Goal: Transaction & Acquisition: Obtain resource

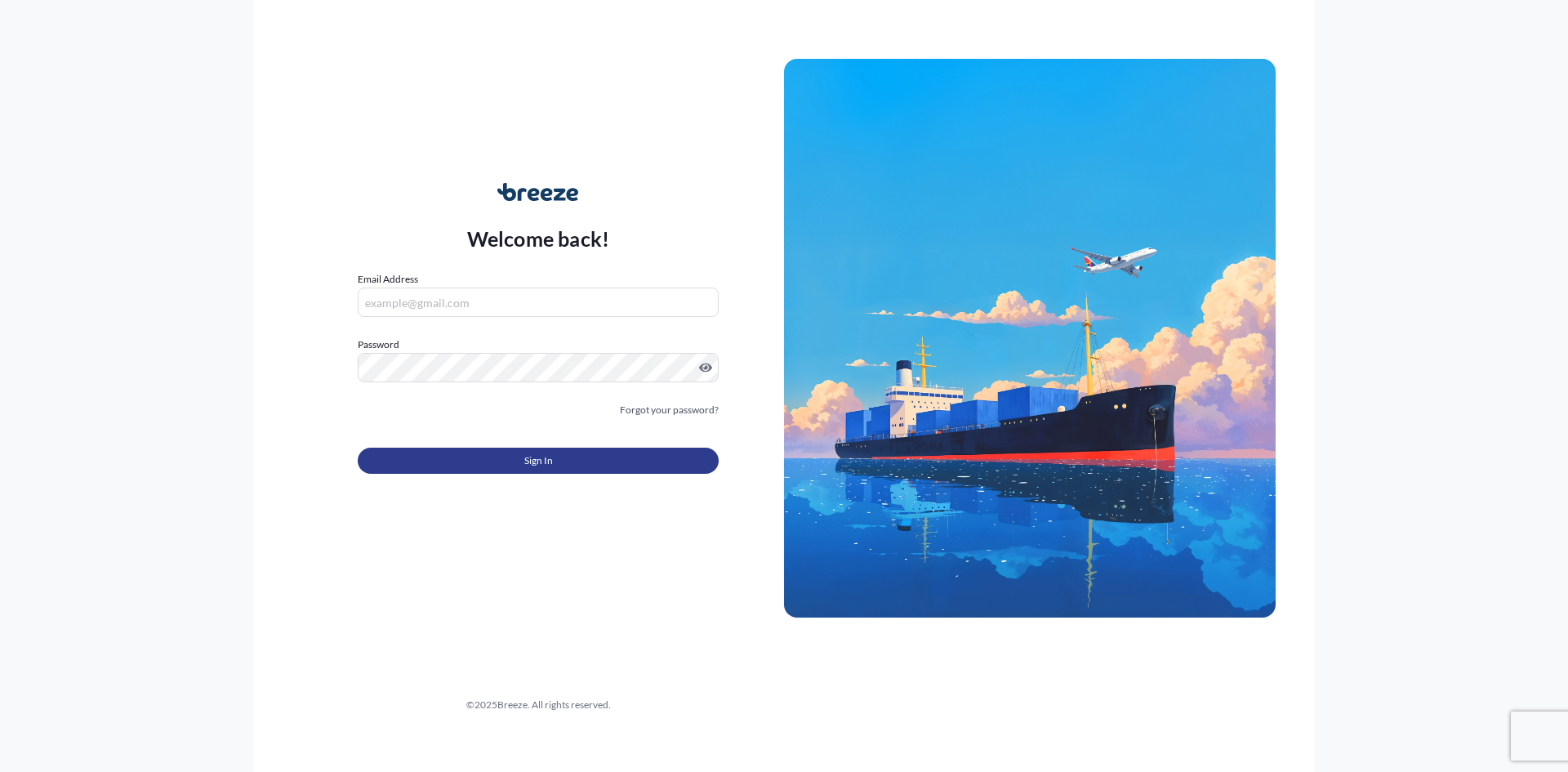
type input "[PERSON_NAME][EMAIL_ADDRESS][PERSON_NAME][DOMAIN_NAME]"
click at [480, 460] on button "Sign In" at bounding box center [538, 461] width 361 height 26
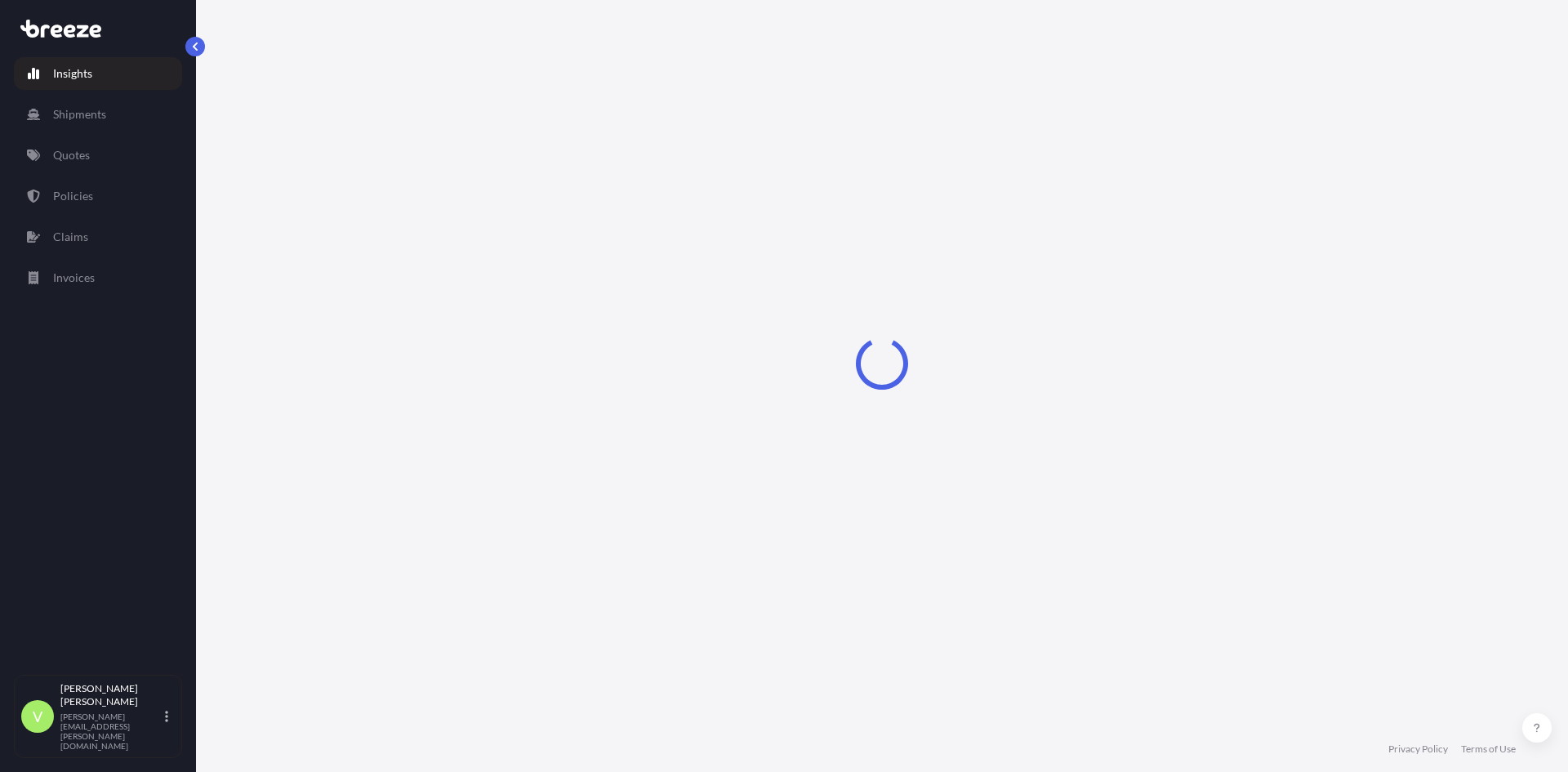
select select "2025"
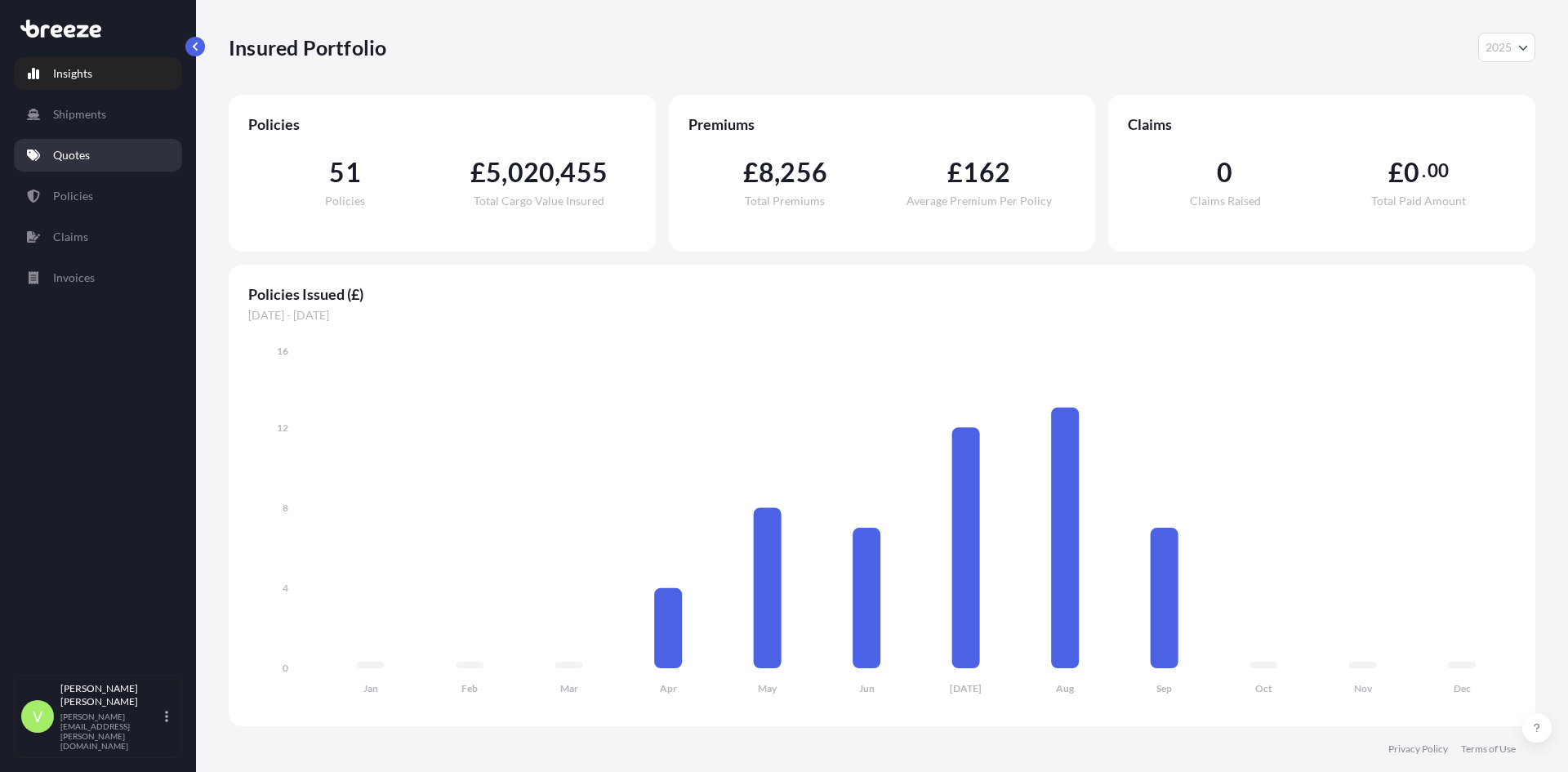
click at [84, 154] on p "Quotes" at bounding box center [71, 156] width 36 height 17
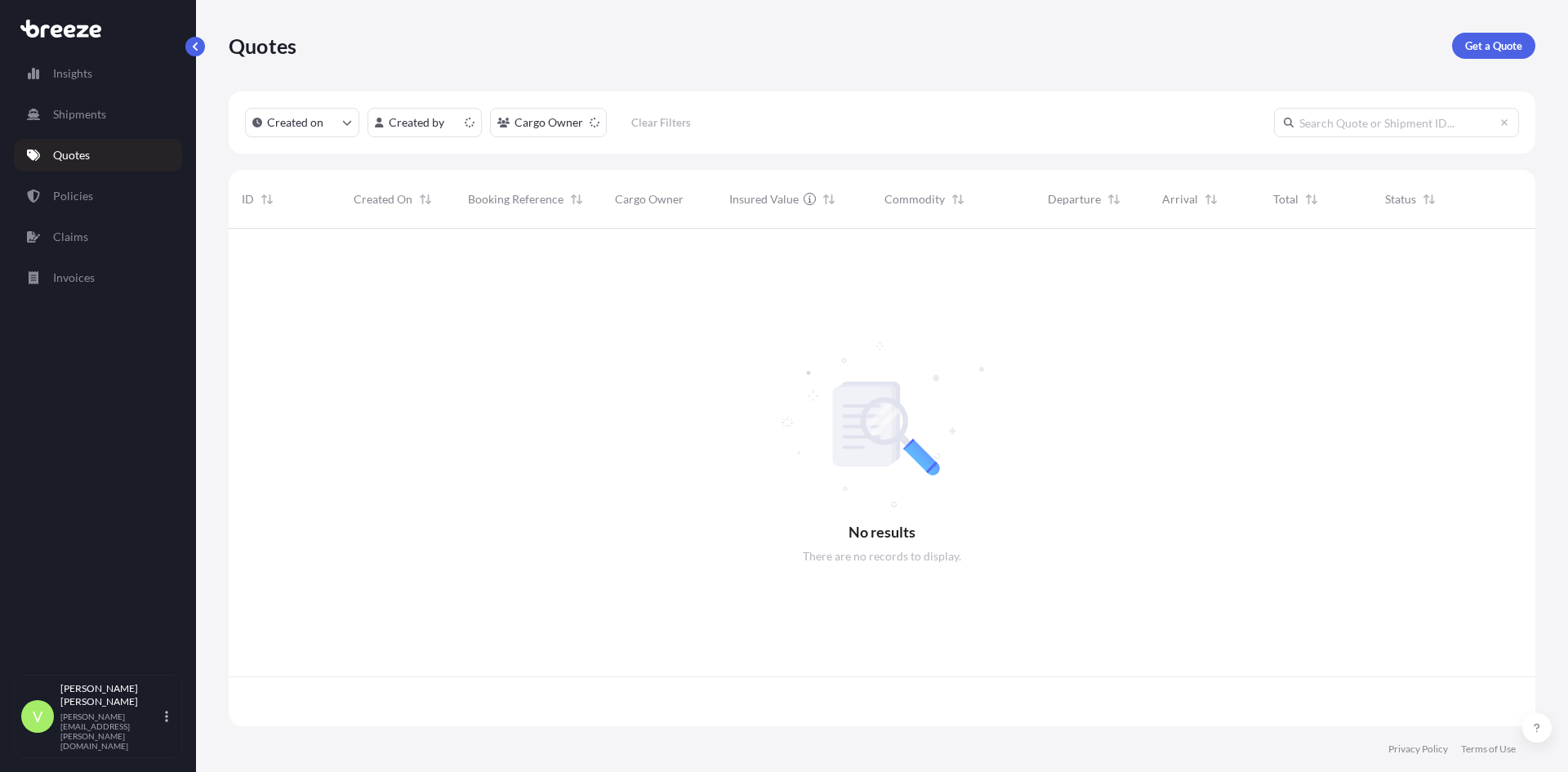
scroll to position [494, 1294]
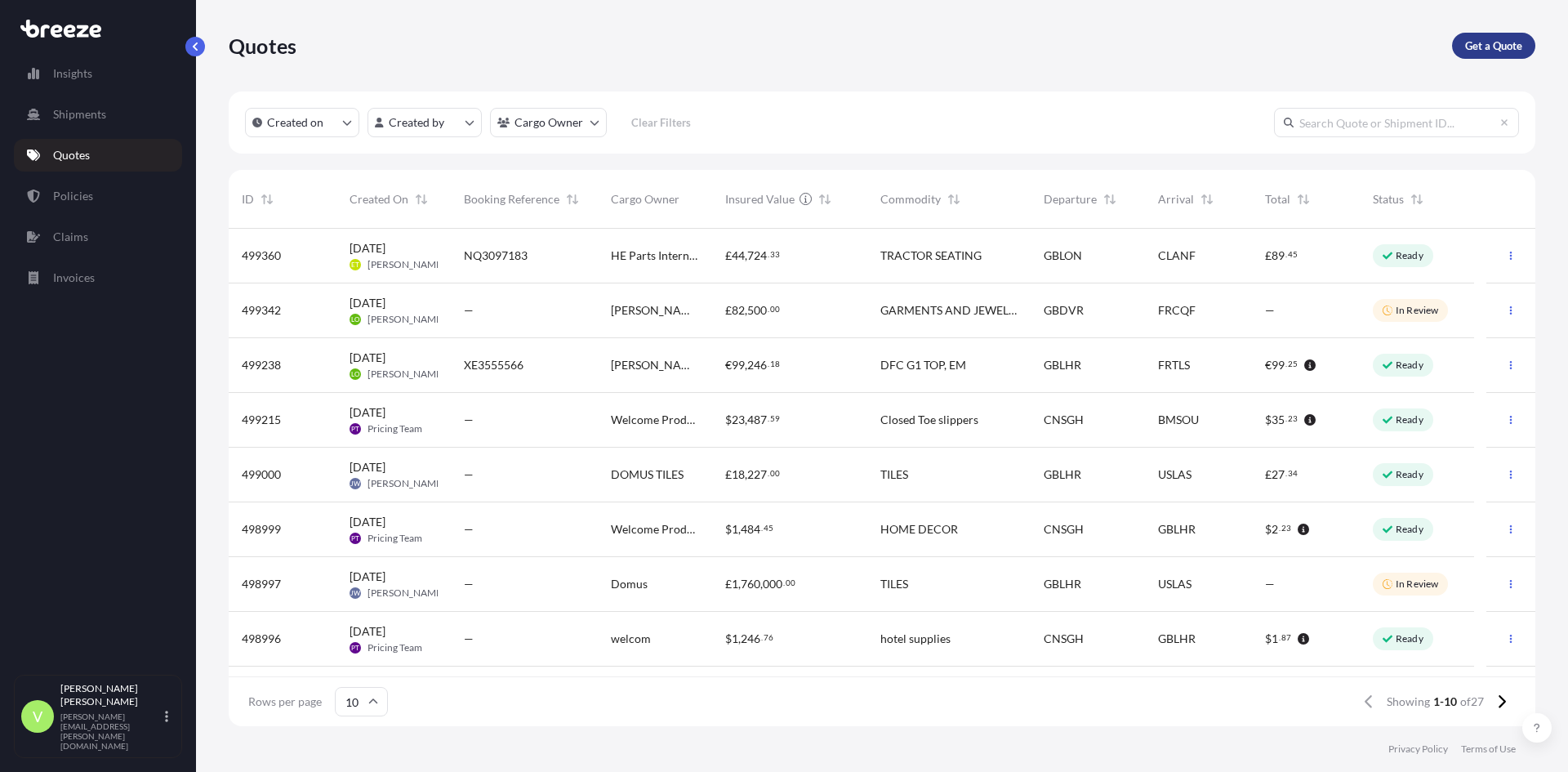
click at [1490, 45] on p "Get a Quote" at bounding box center [1493, 46] width 57 height 17
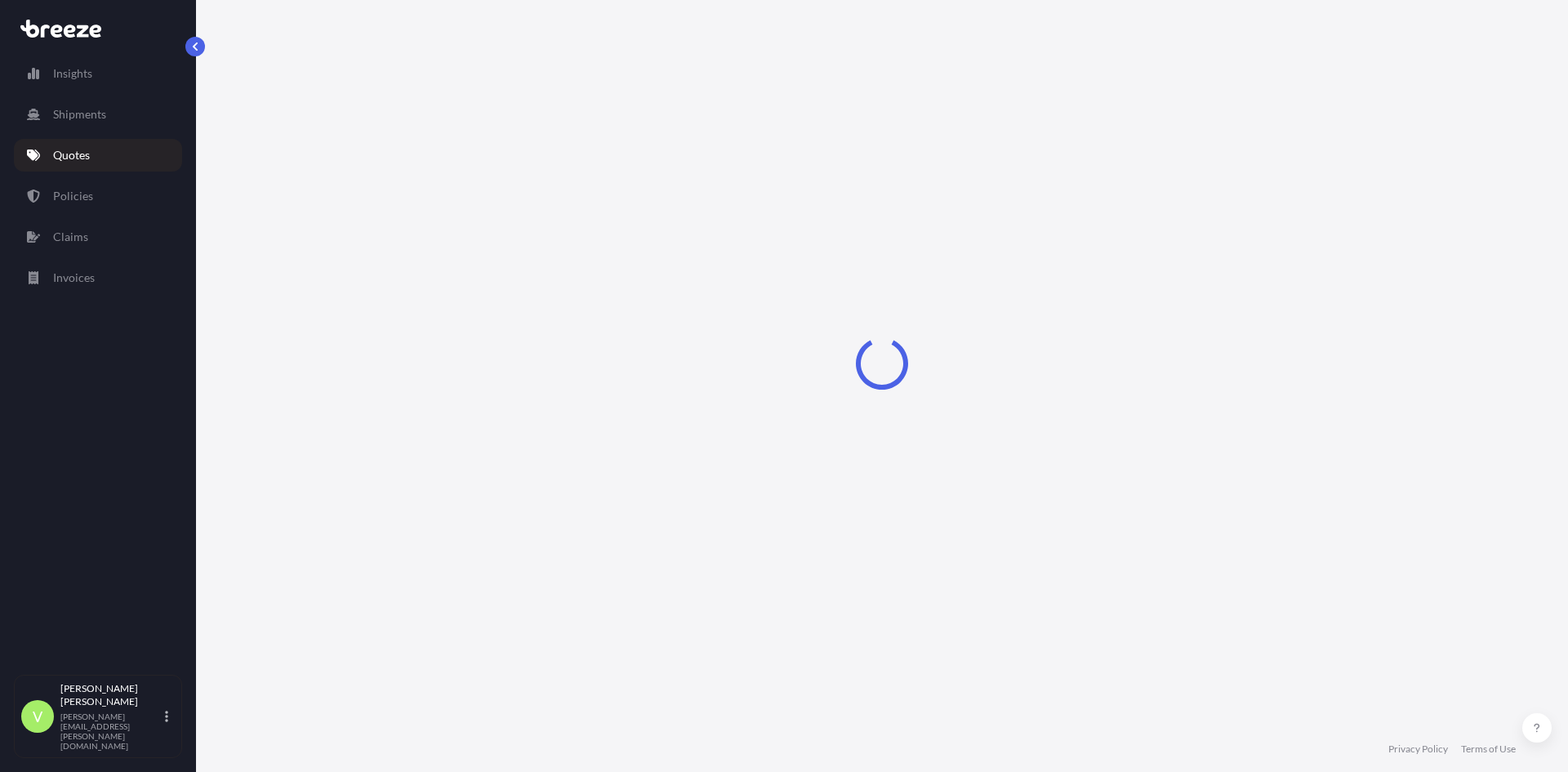
select select "Sea"
select select "1"
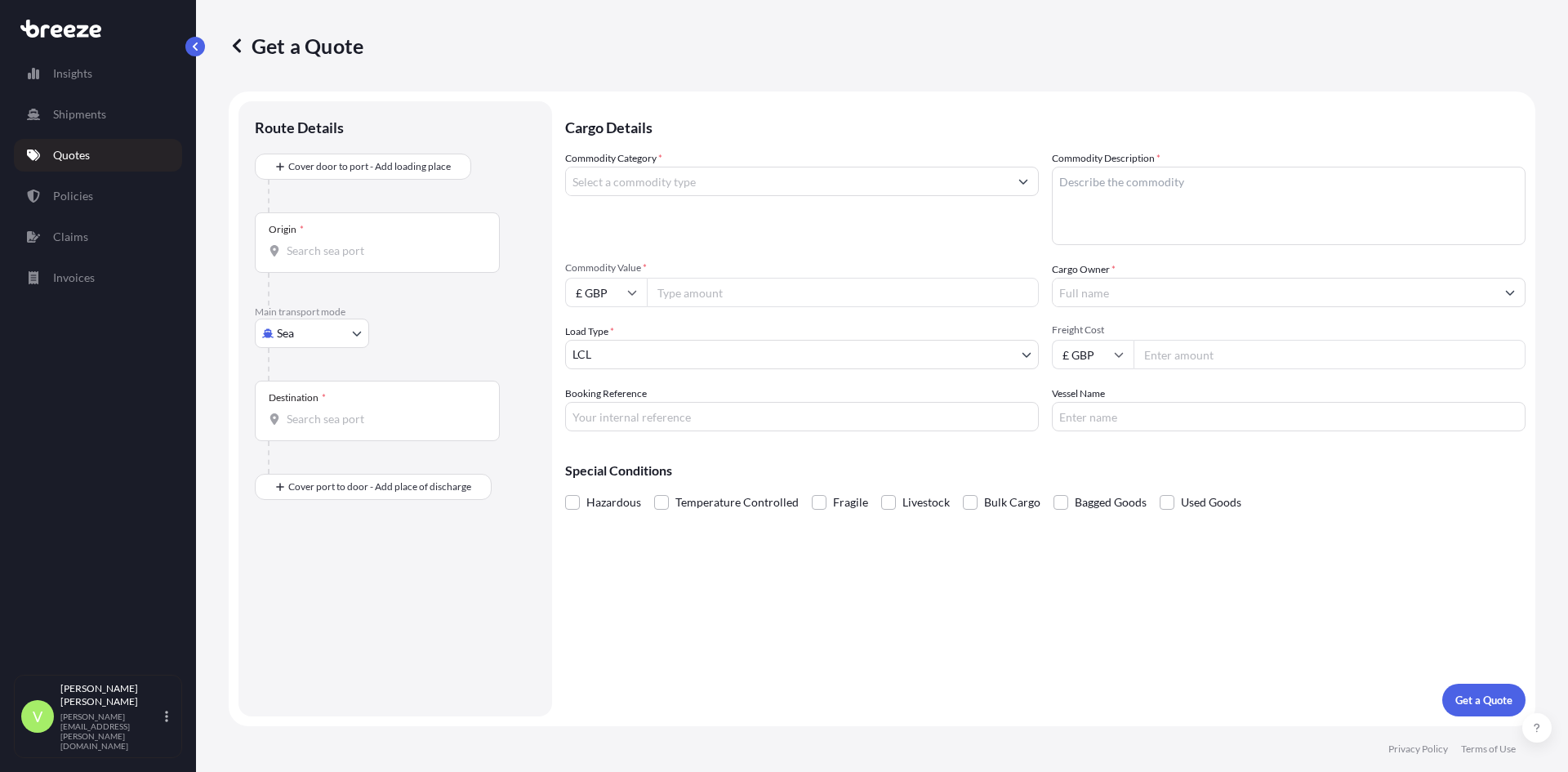
click at [314, 257] on input "Origin *" at bounding box center [383, 251] width 193 height 17
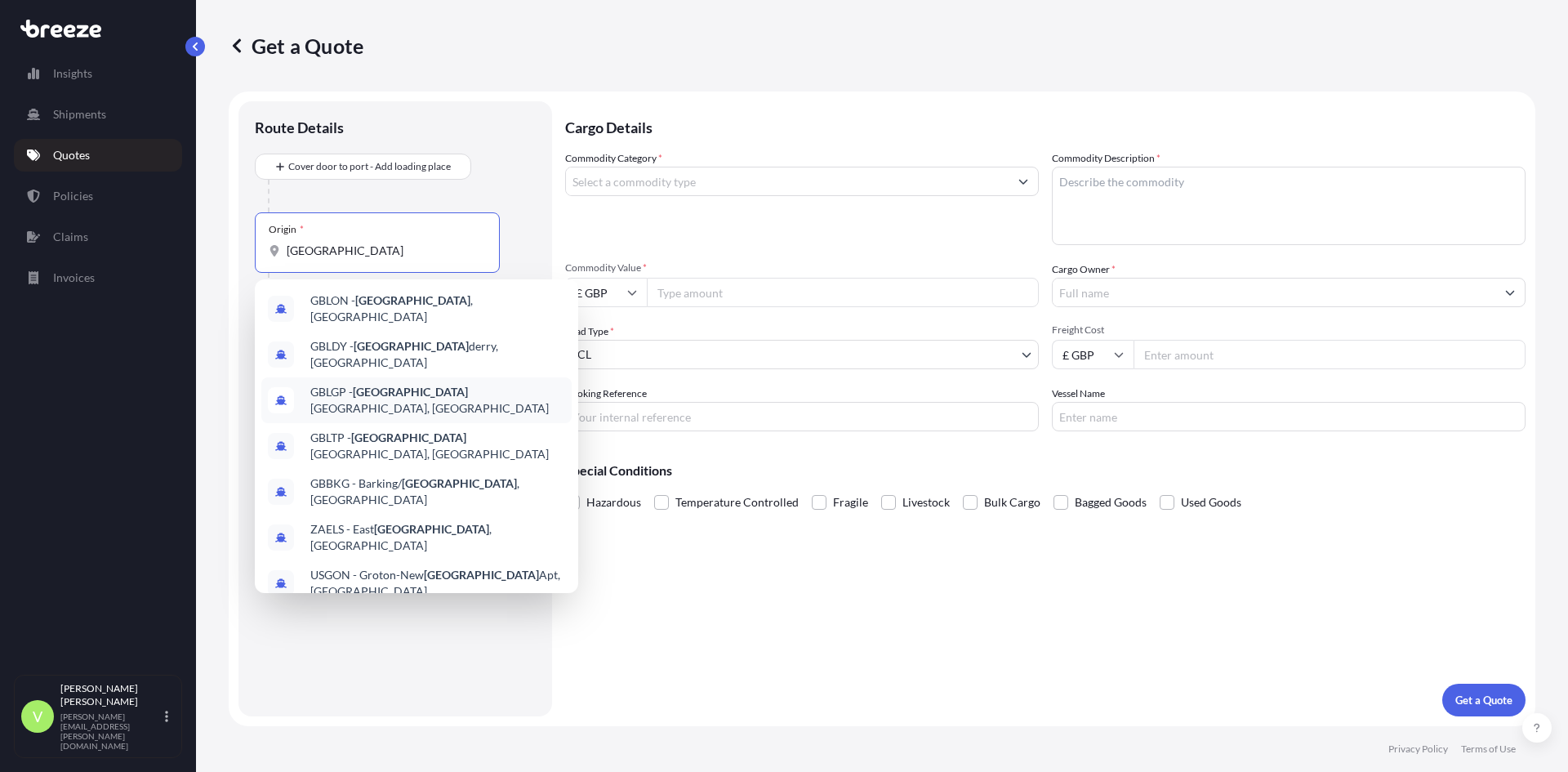
click at [354, 377] on div "GBLGP - [GEOGRAPHIC_DATA], [GEOGRAPHIC_DATA]" at bounding box center [416, 400] width 310 height 46
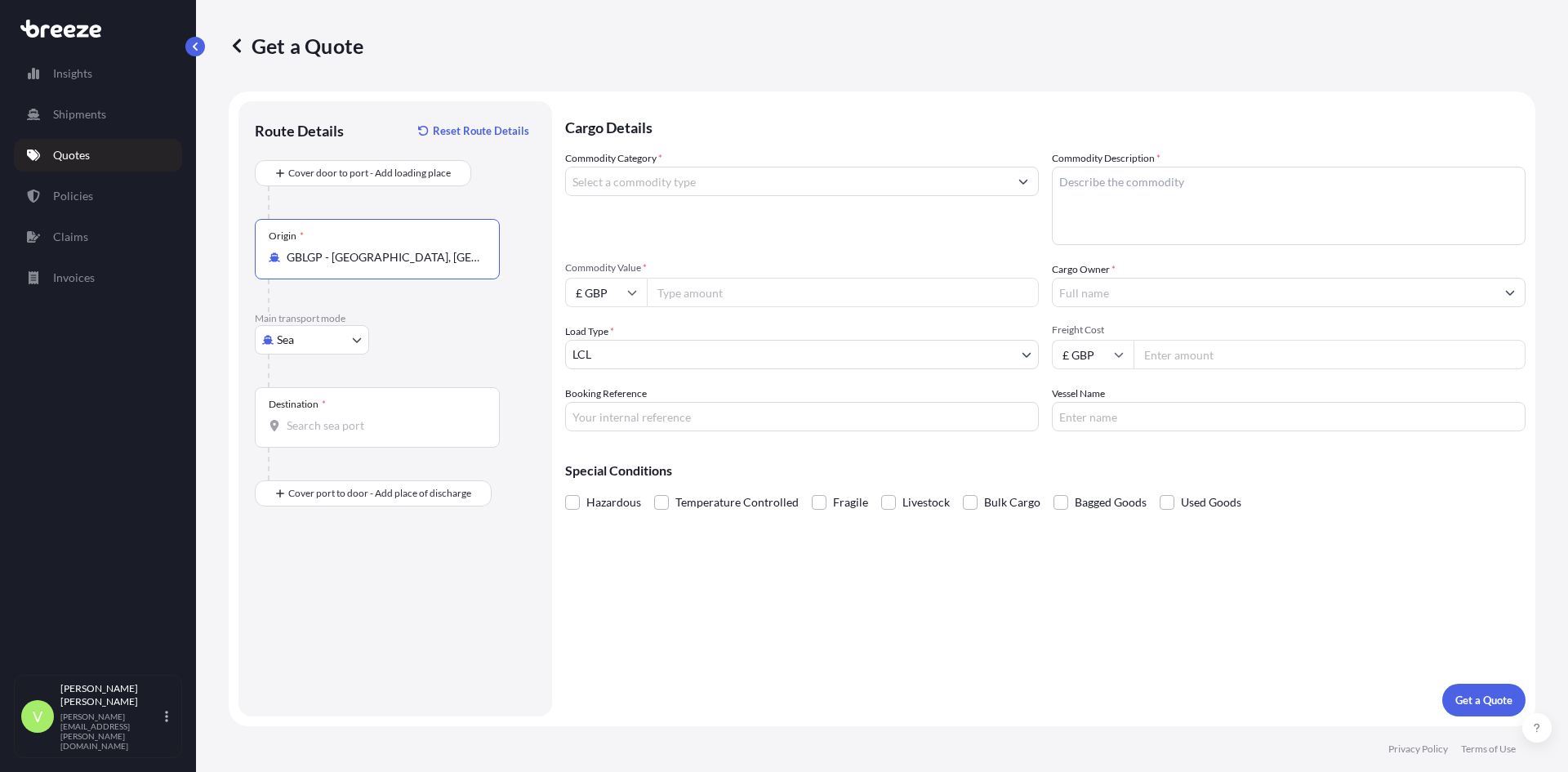
type input "GBLGP - [GEOGRAPHIC_DATA], [GEOGRAPHIC_DATA]"
click at [352, 425] on input "Destination *" at bounding box center [383, 426] width 193 height 17
type input "e"
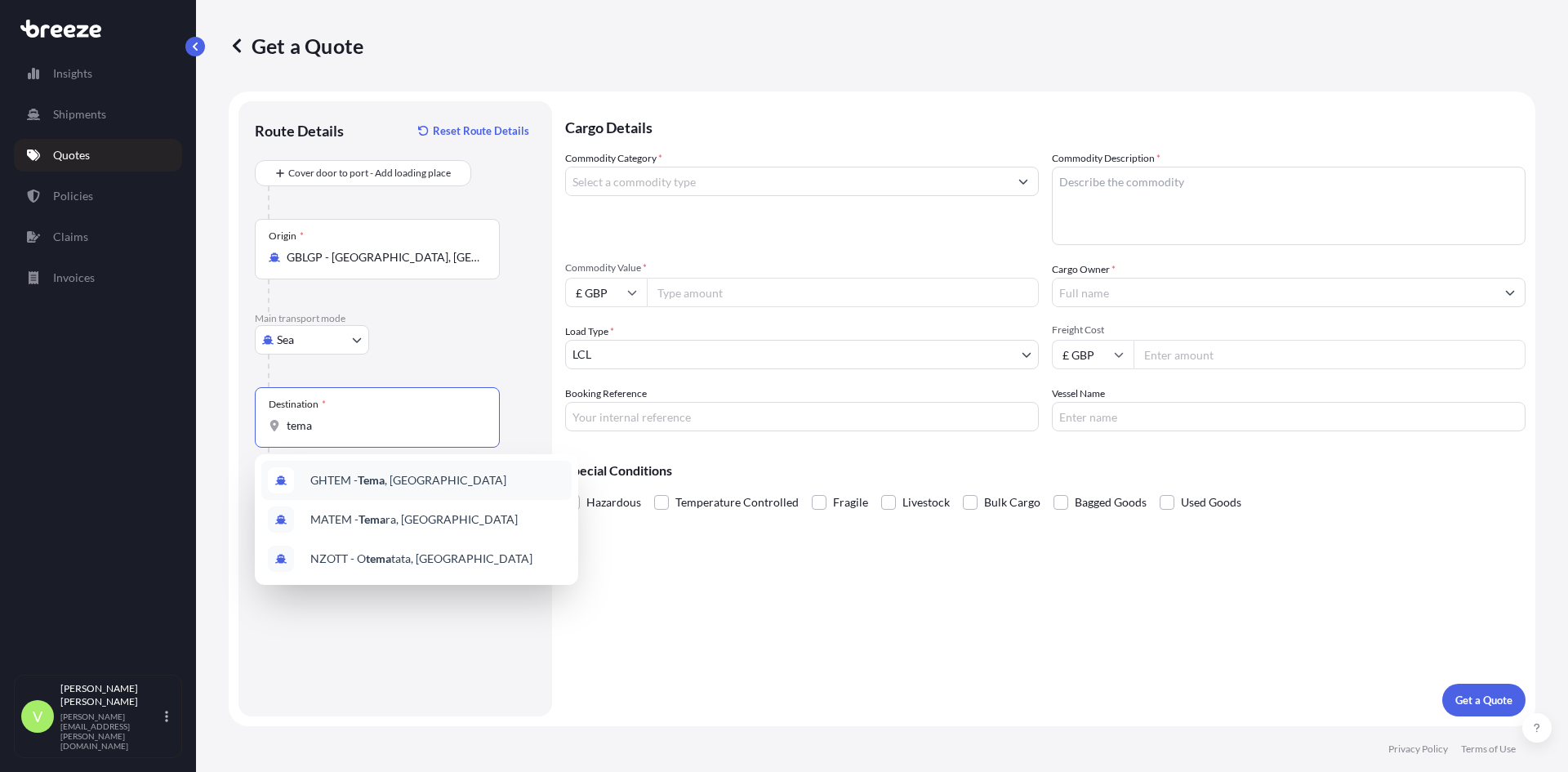
click at [351, 477] on span "GHTEM - [GEOGRAPHIC_DATA] , [GEOGRAPHIC_DATA]" at bounding box center [408, 481] width 196 height 17
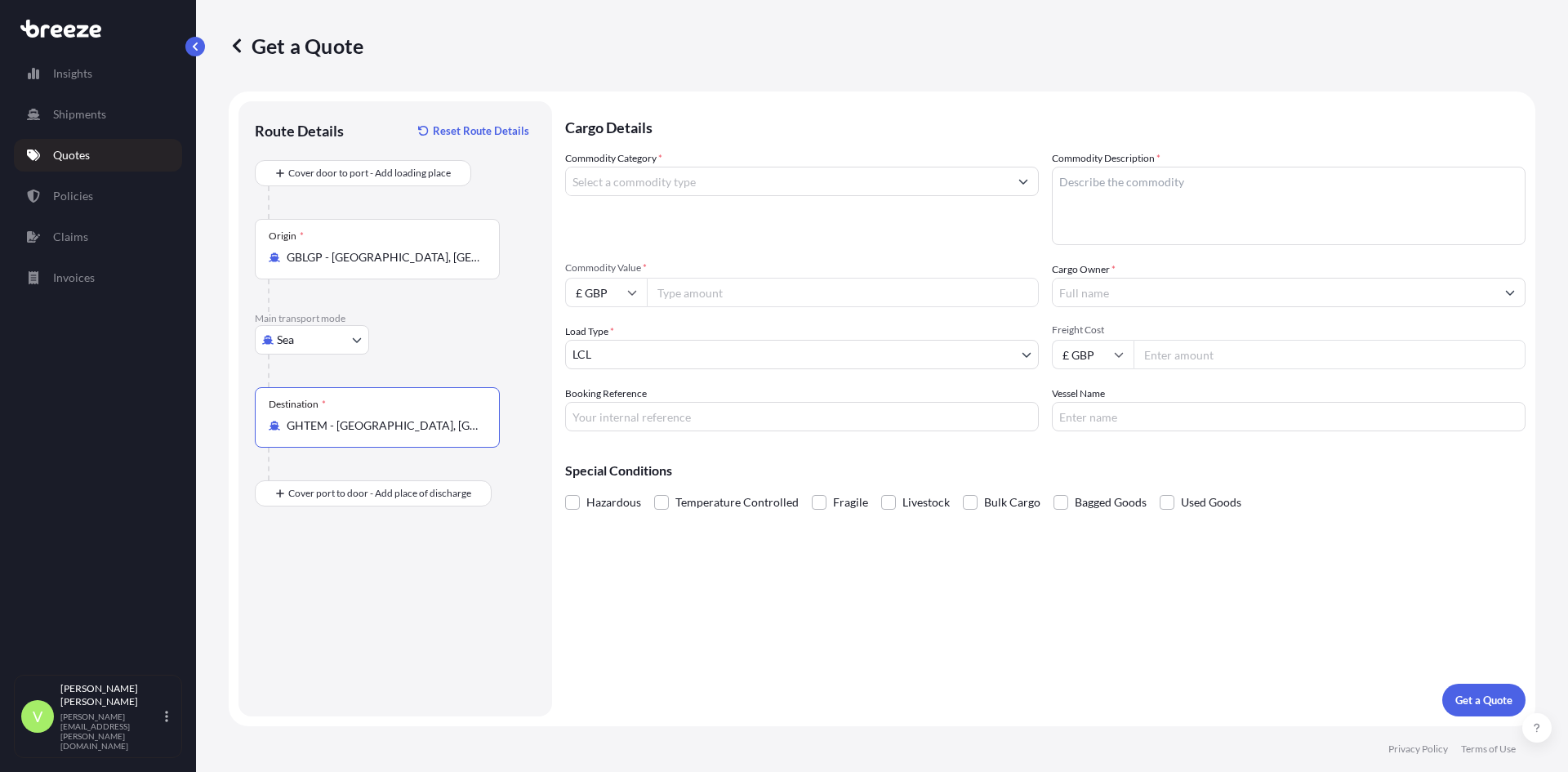
type input "GHTEM - [GEOGRAPHIC_DATA], [GEOGRAPHIC_DATA]"
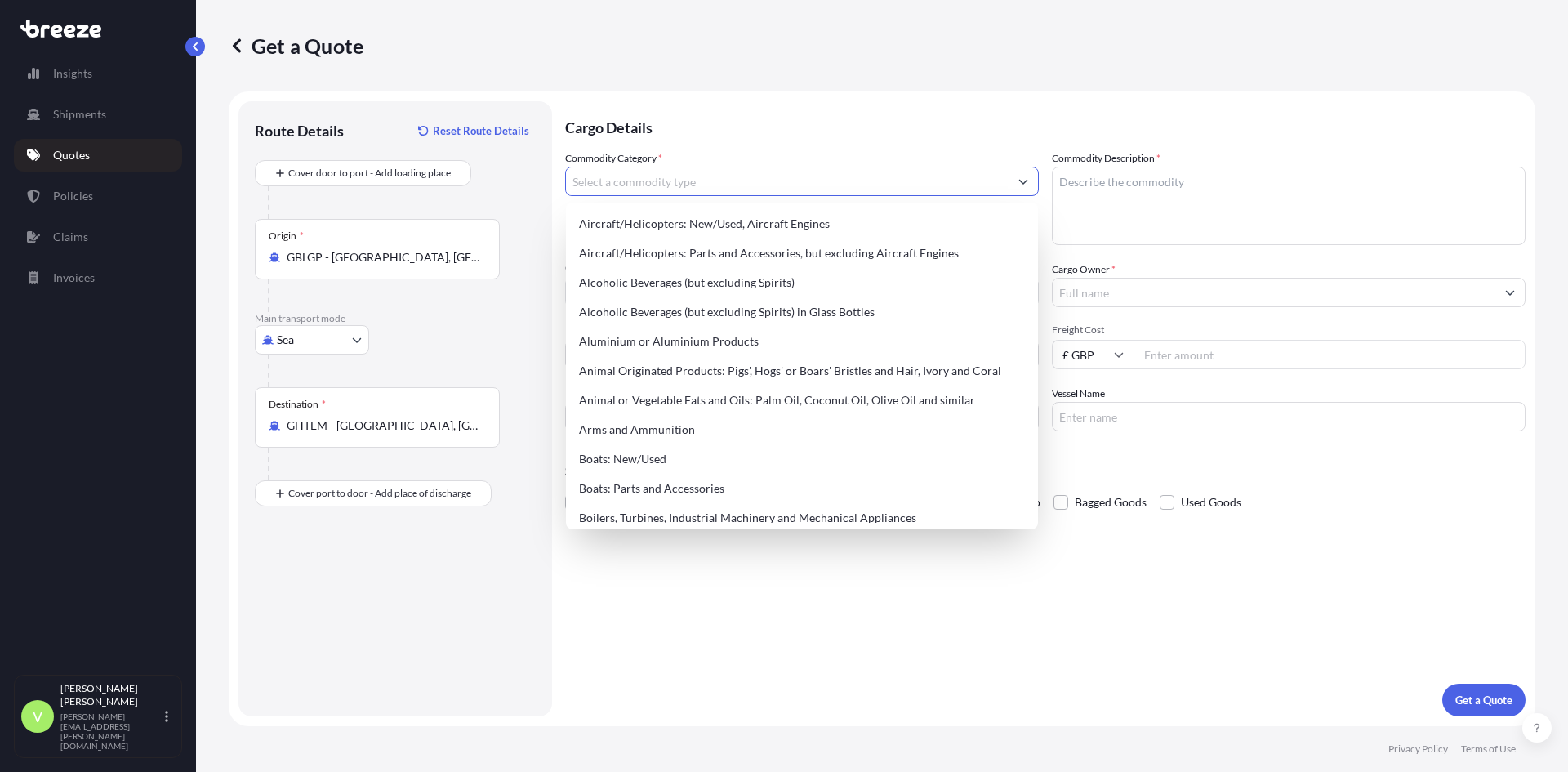
click at [643, 180] on input "Commodity Category *" at bounding box center [786, 181] width 442 height 30
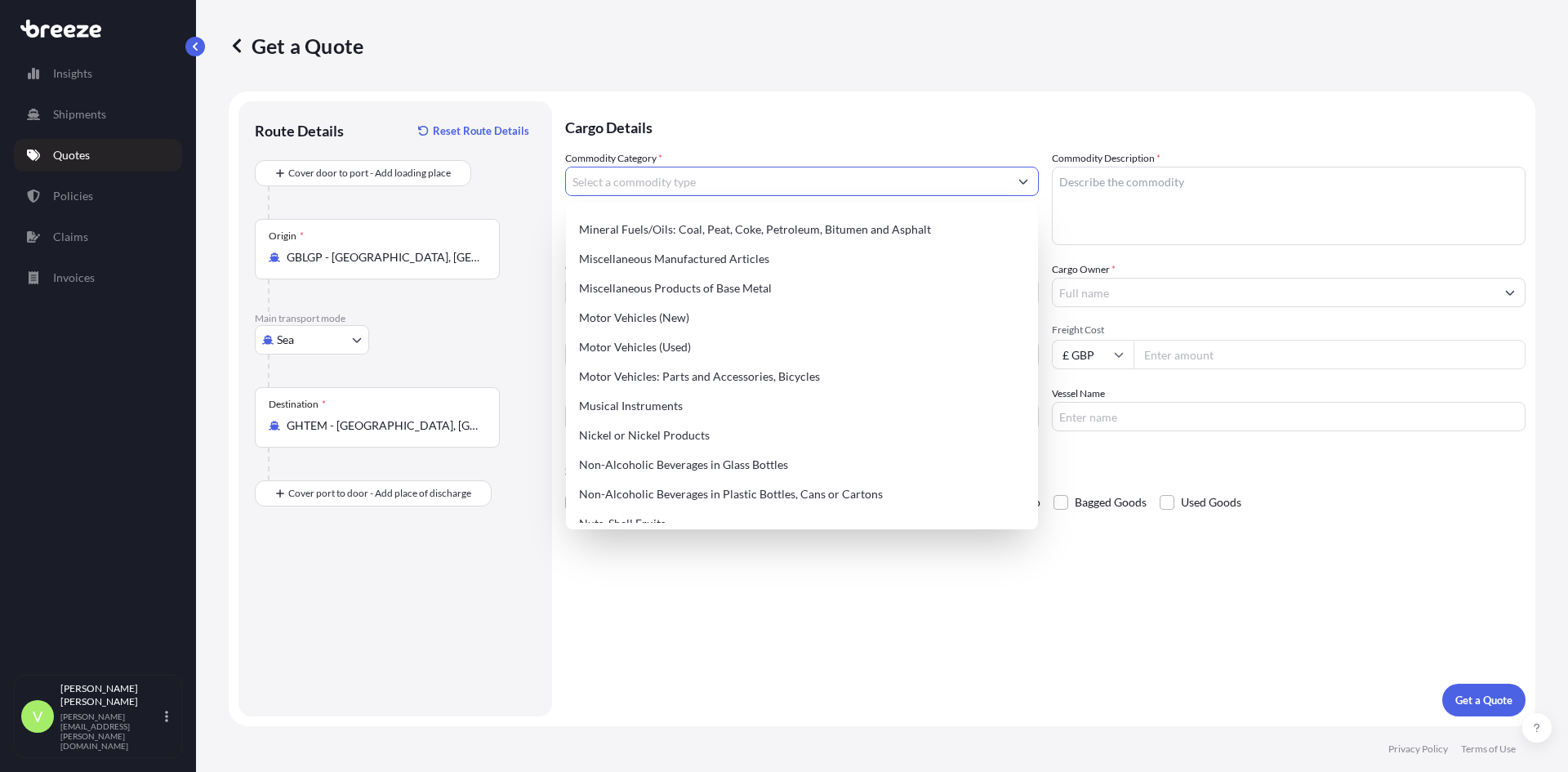
scroll to position [2533, 0]
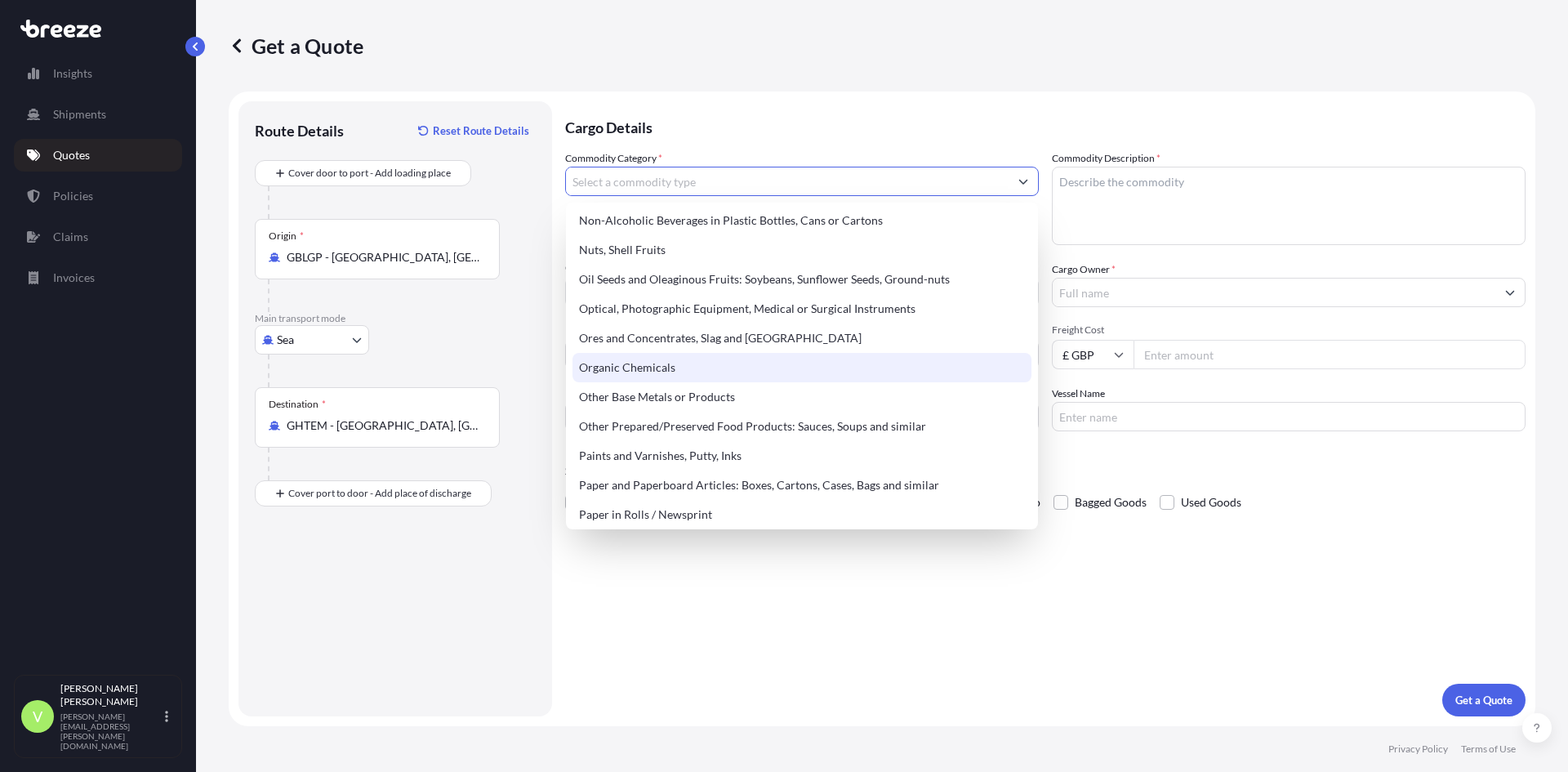
click at [667, 368] on div "Organic Chemicals" at bounding box center [801, 368] width 459 height 30
type input "Organic Chemicals"
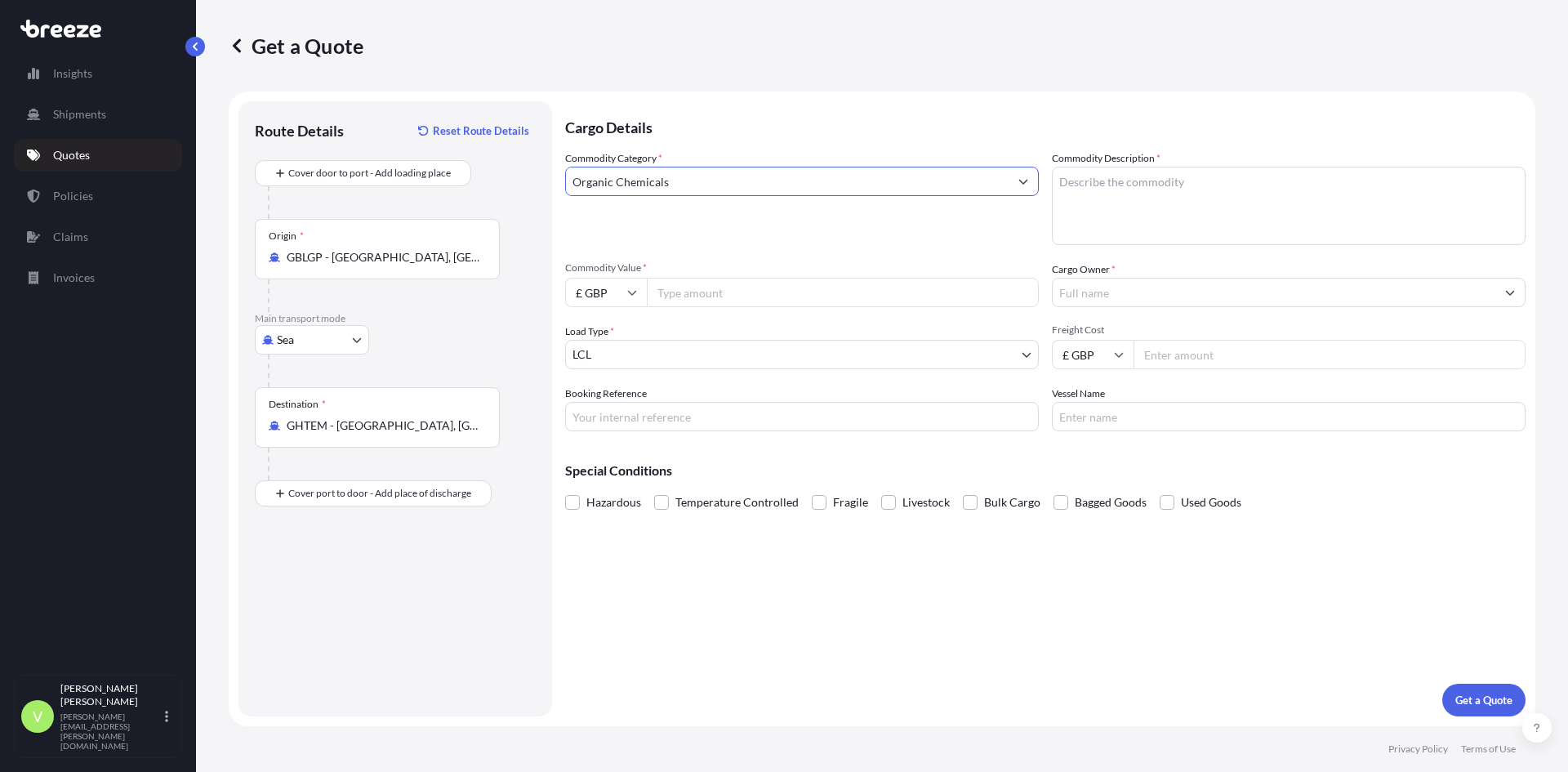
click at [688, 292] on input "Commodity Value *" at bounding box center [843, 293] width 392 height 30
type input "61875"
click at [600, 357] on body "Insights Shipments Quotes Policies Claims Invoices V [PERSON_NAME][GEOGRAPHIC_D…" at bounding box center [784, 386] width 1568 height 772
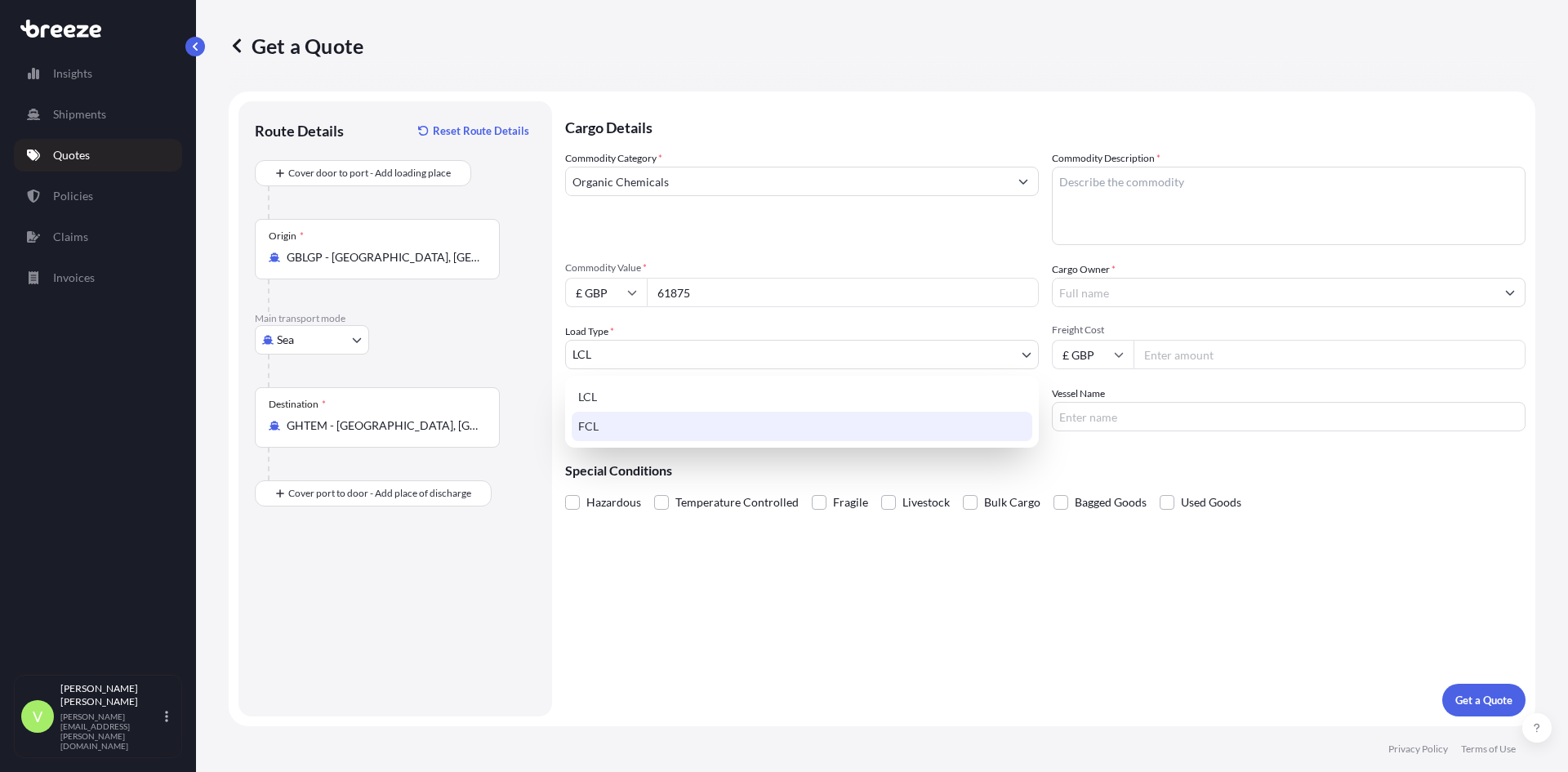
click at [600, 423] on div "FCL" at bounding box center [801, 427] width 461 height 30
select select "2"
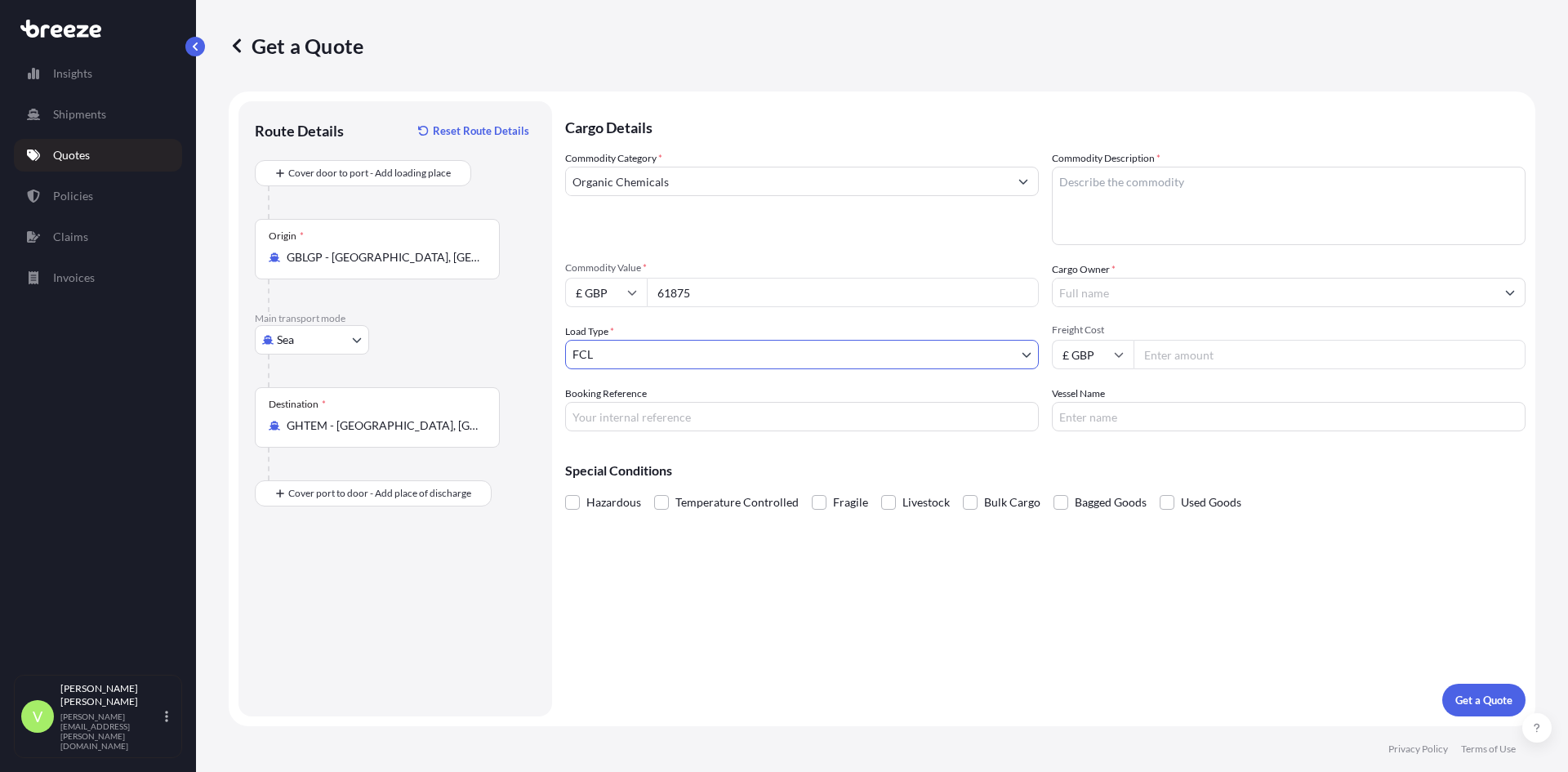
click at [1113, 210] on textarea "Commodity Description *" at bounding box center [1288, 205] width 474 height 79
type textarea "co2 sustain"
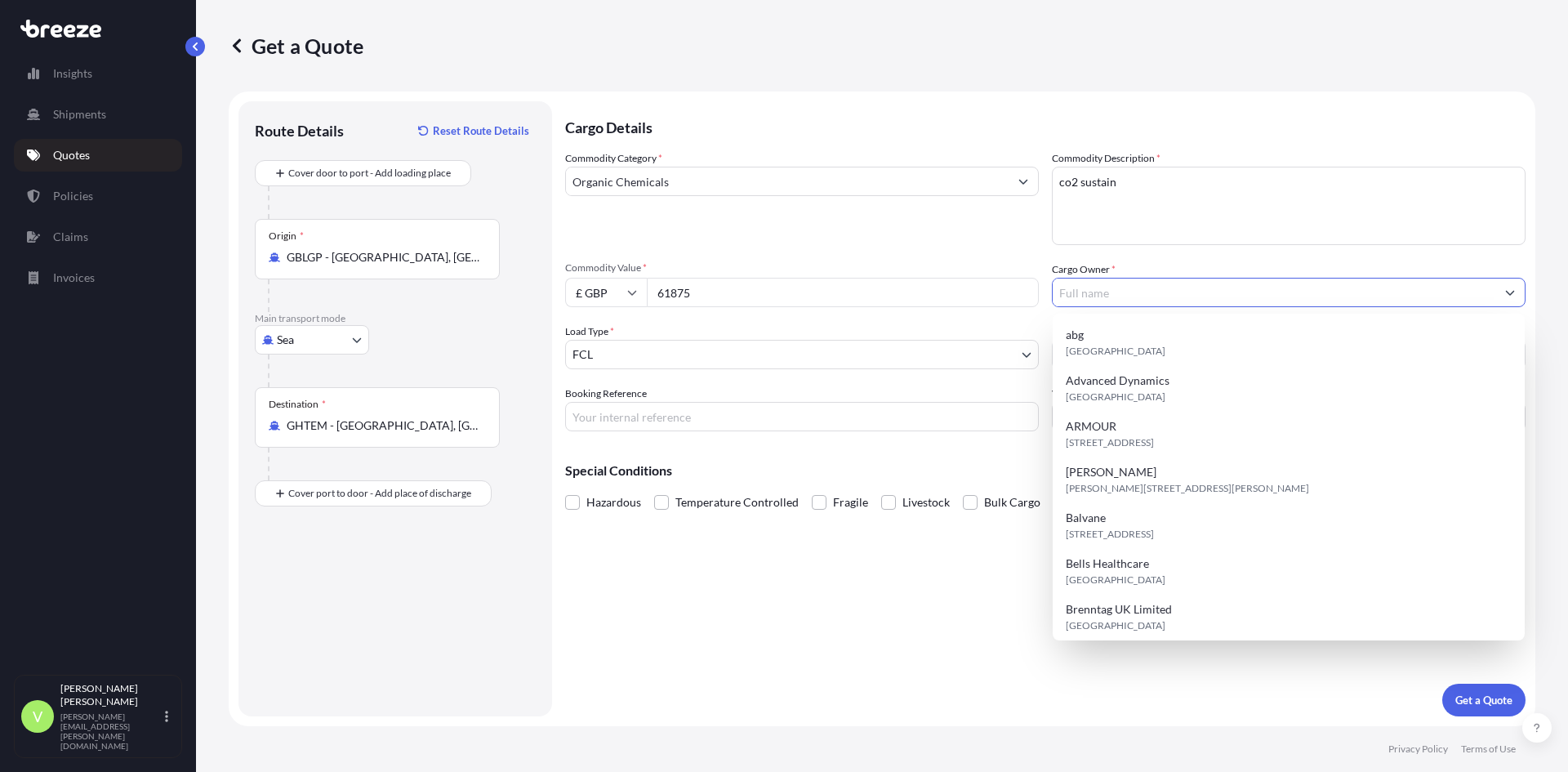
click at [1102, 292] on input "Cargo Owner *" at bounding box center [1274, 293] width 442 height 30
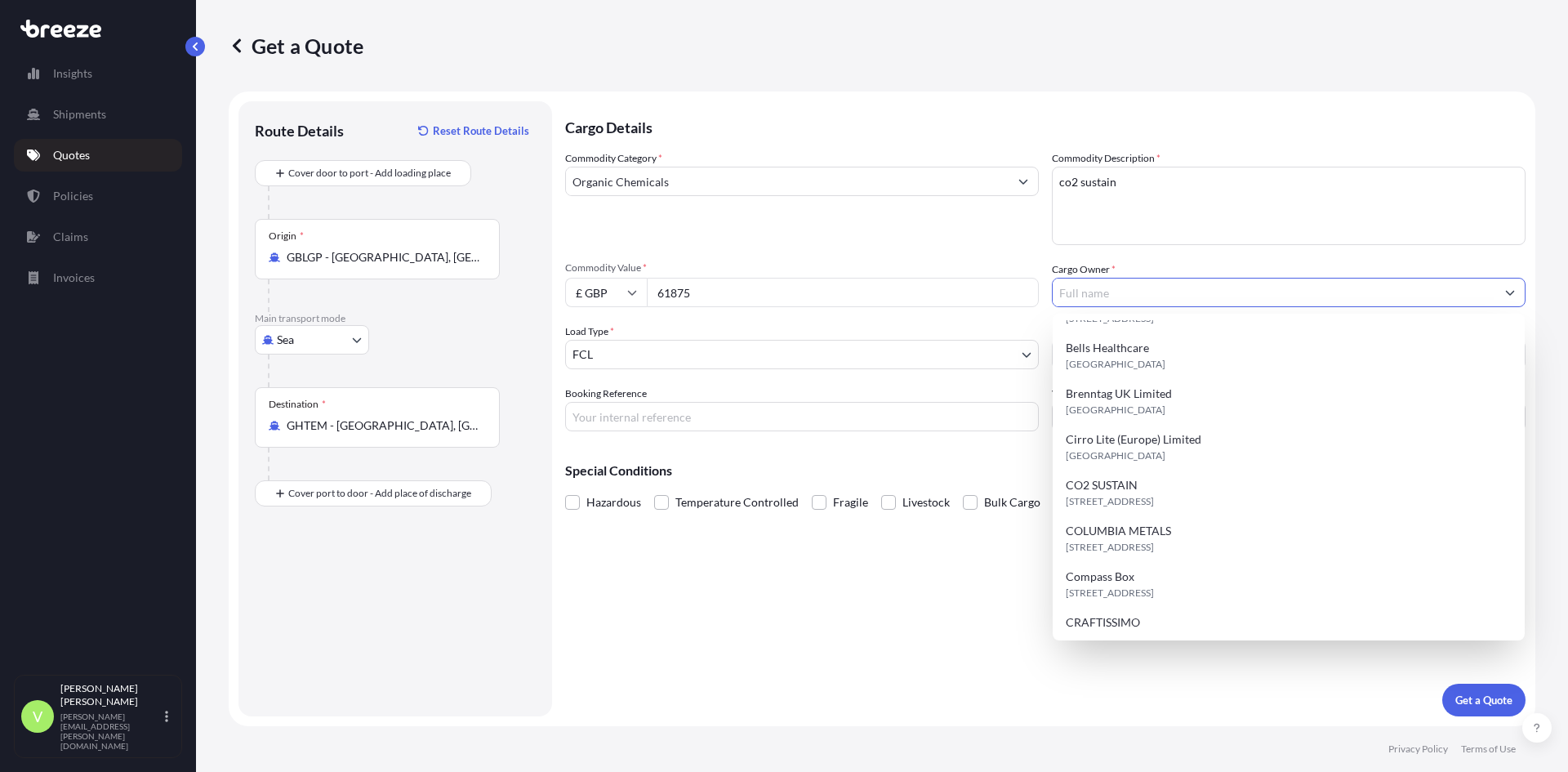
scroll to position [245, 0]
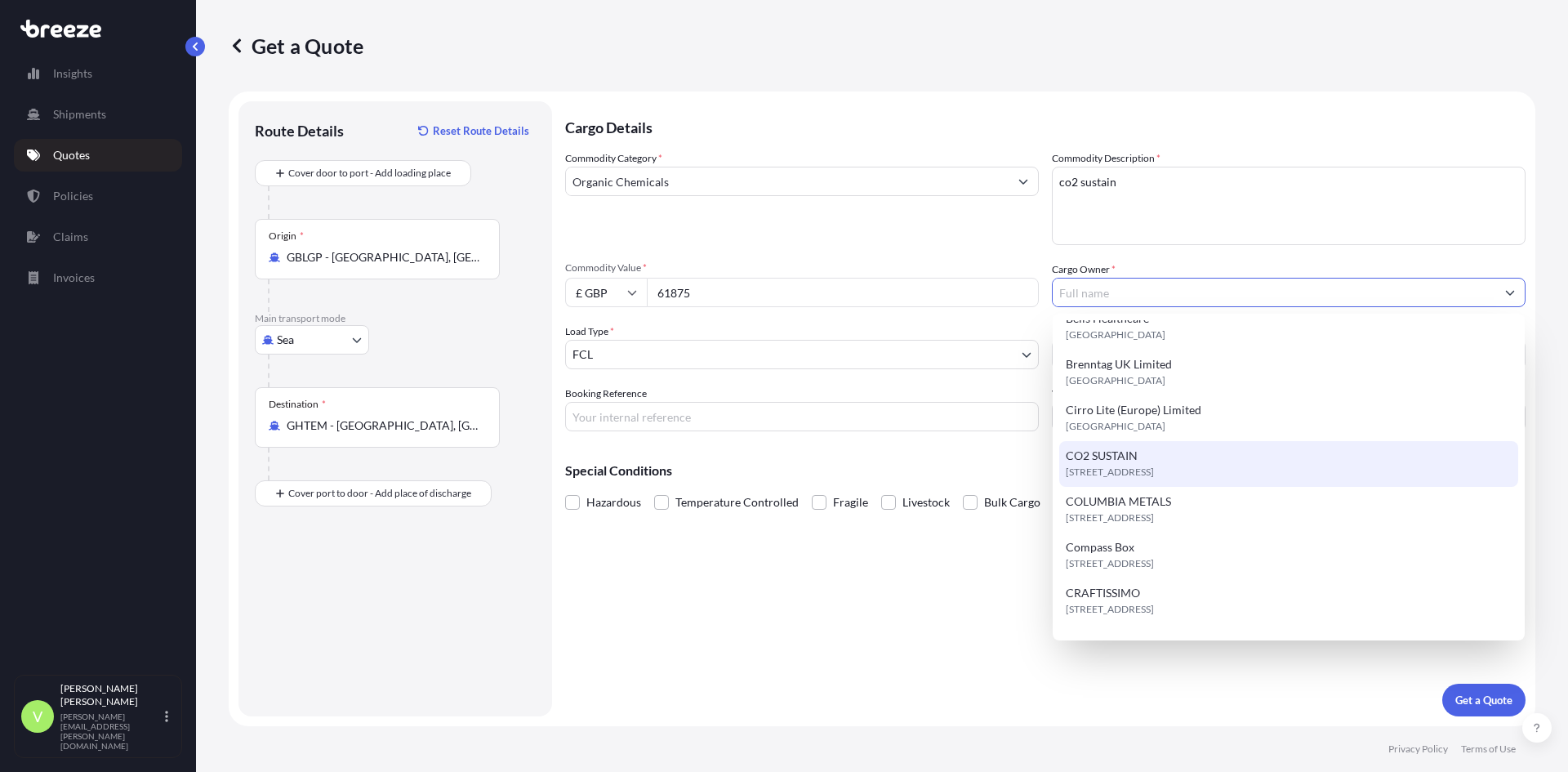
click at [1131, 460] on span "CO2 SUSTAIN" at bounding box center [1102, 456] width 72 height 17
type input "CO2 SUSTAIN"
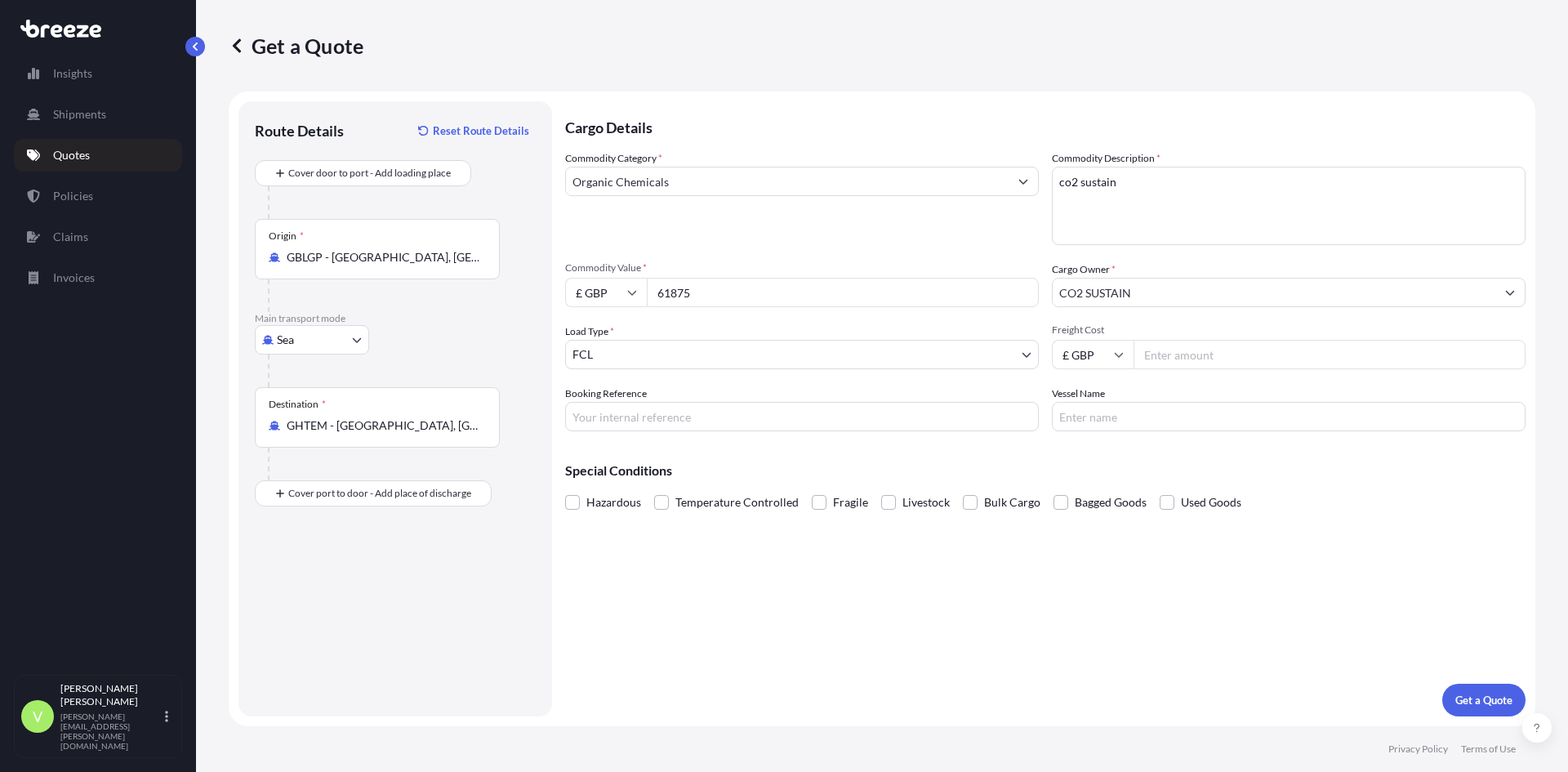
click at [1188, 349] on input "Freight Cost" at bounding box center [1330, 355] width 392 height 30
type input "2345"
click at [1494, 702] on p "Get a Quote" at bounding box center [1484, 700] width 57 height 17
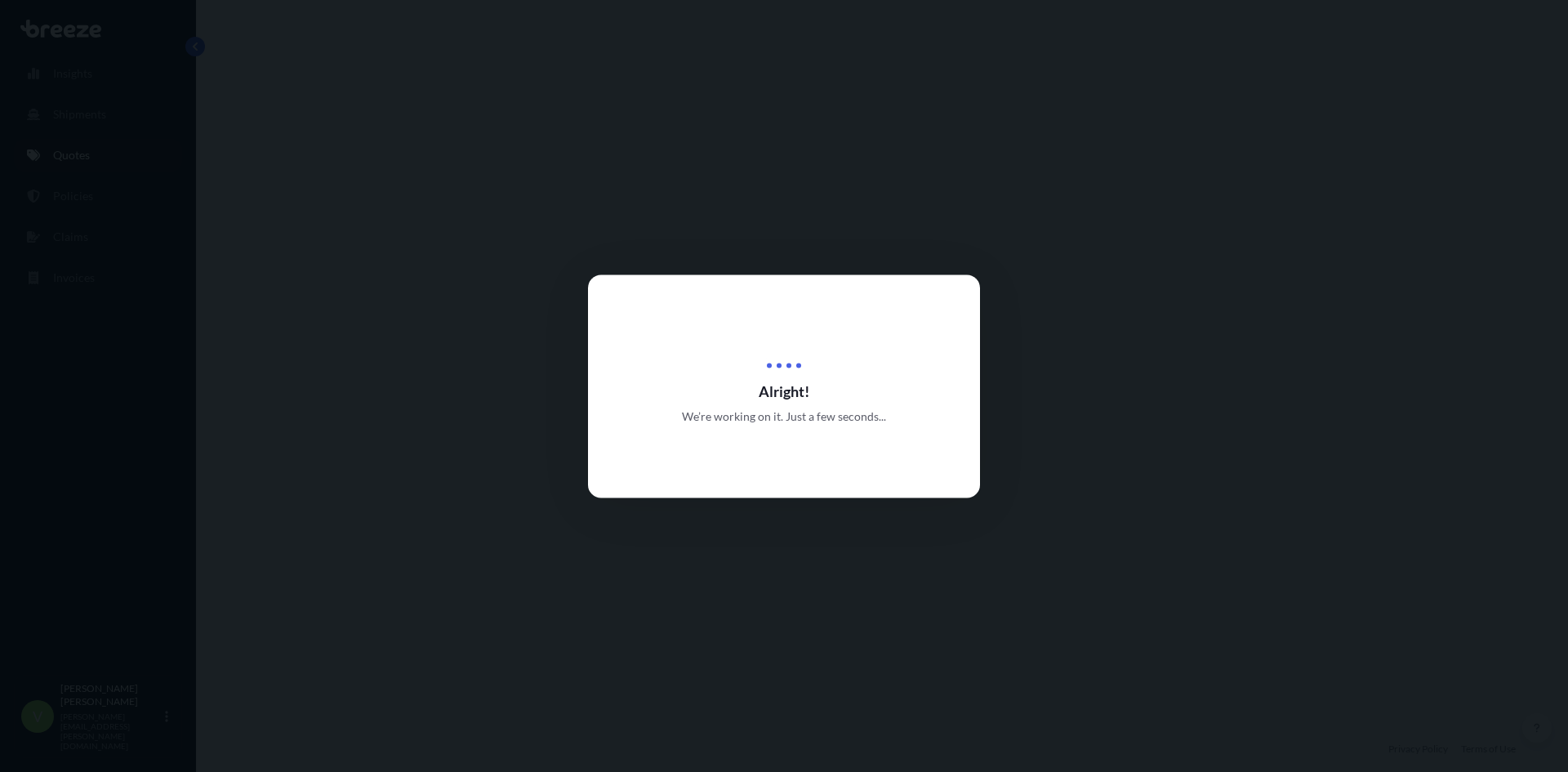
select select "Sea"
select select "2"
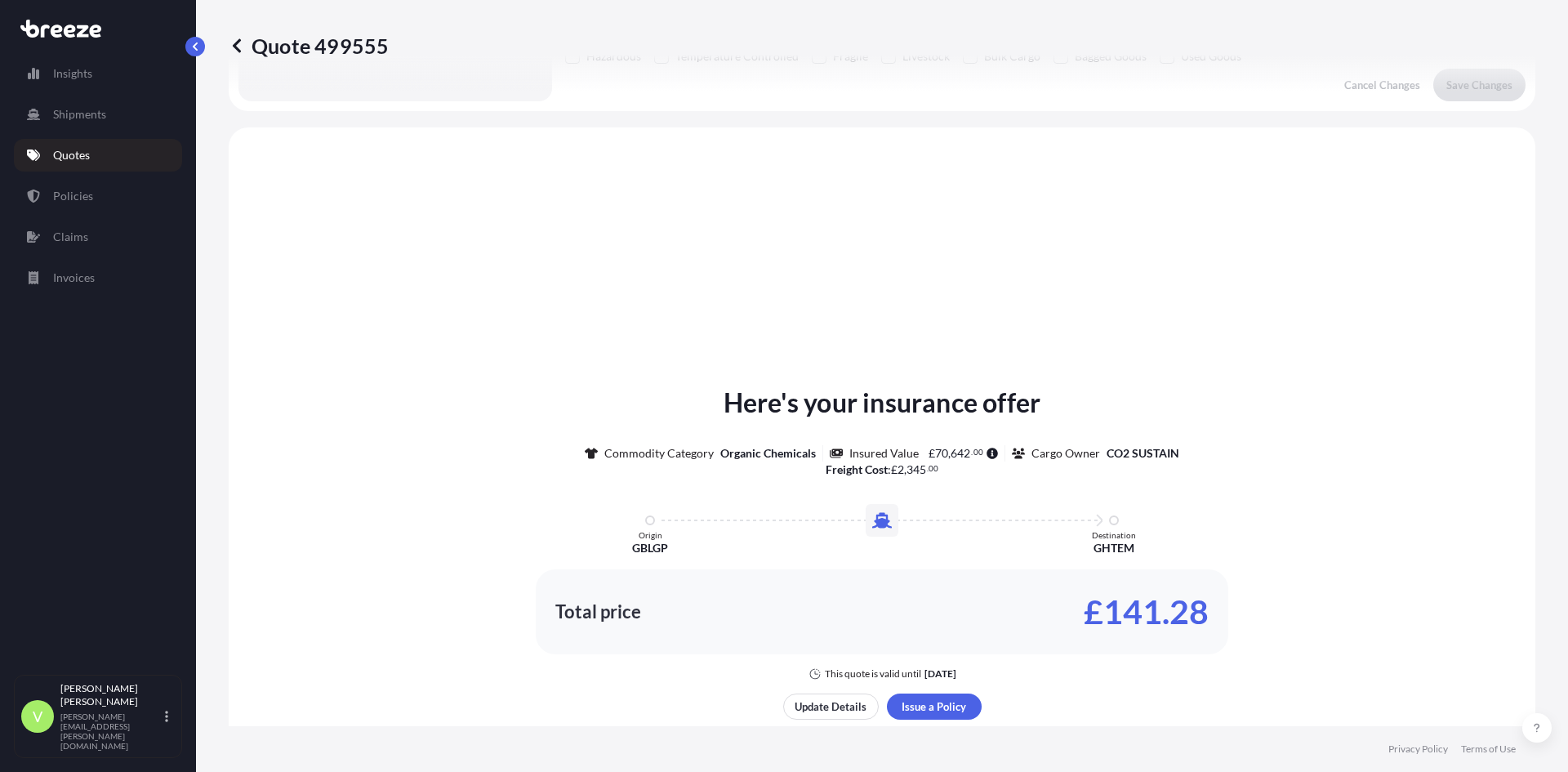
scroll to position [491, 0]
